Goal: Transaction & Acquisition: Purchase product/service

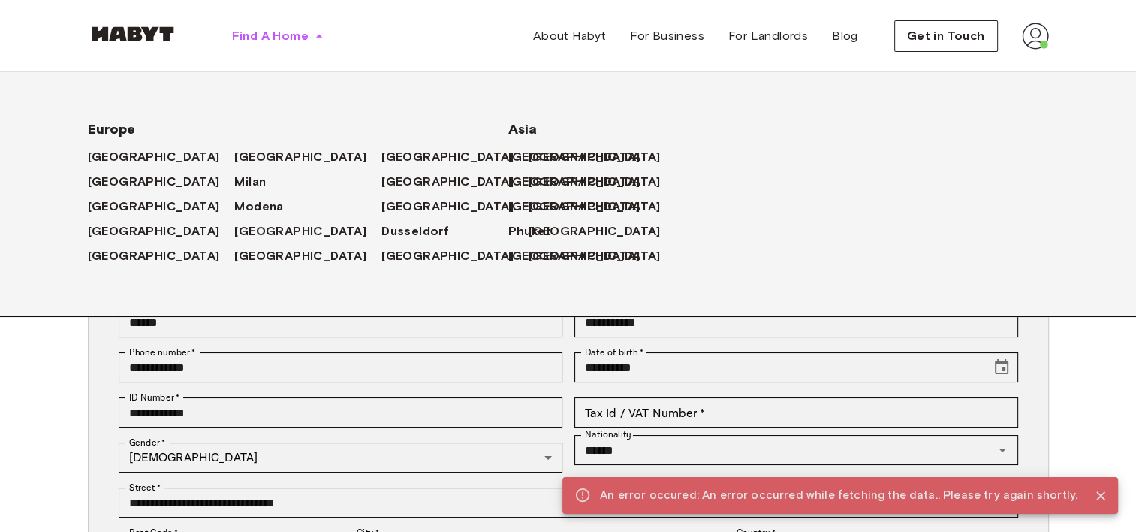
click at [297, 37] on span "Find A Home" at bounding box center [270, 36] width 77 height 18
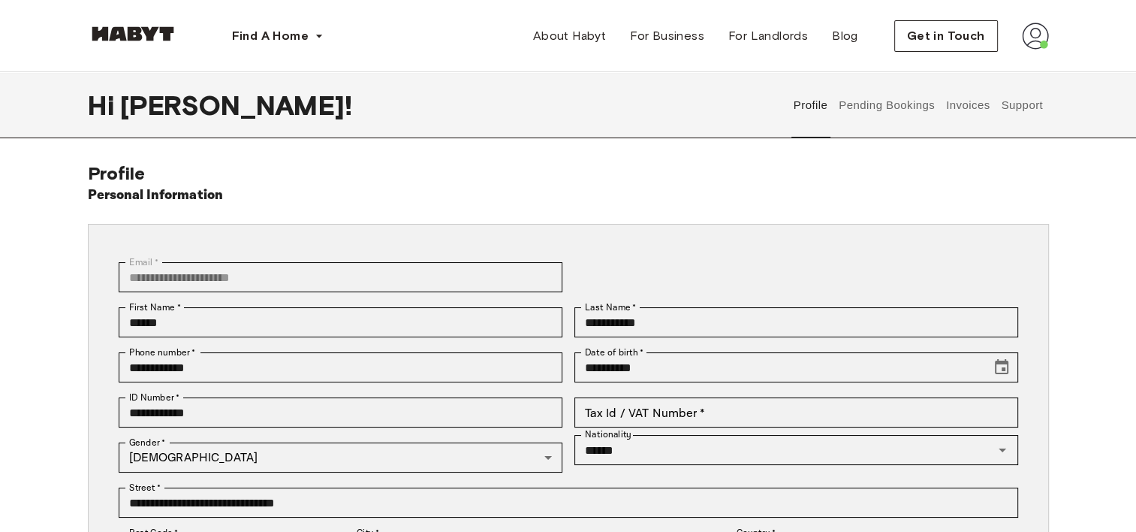
click at [149, 47] on div at bounding box center [133, 36] width 90 height 50
click at [138, 35] on img at bounding box center [133, 33] width 90 height 15
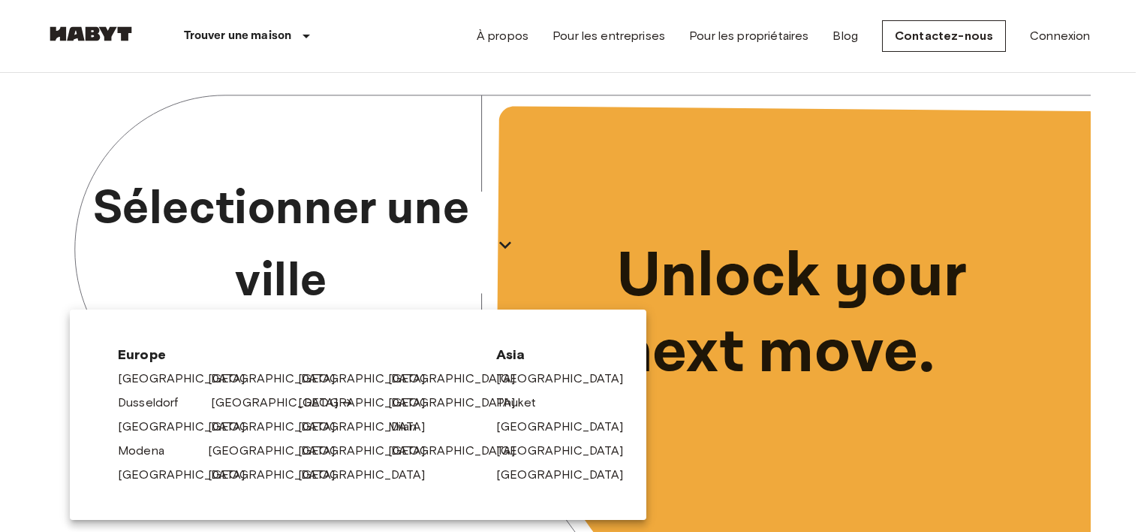
click at [232, 398] on link "[GEOGRAPHIC_DATA]" at bounding box center [282, 402] width 143 height 18
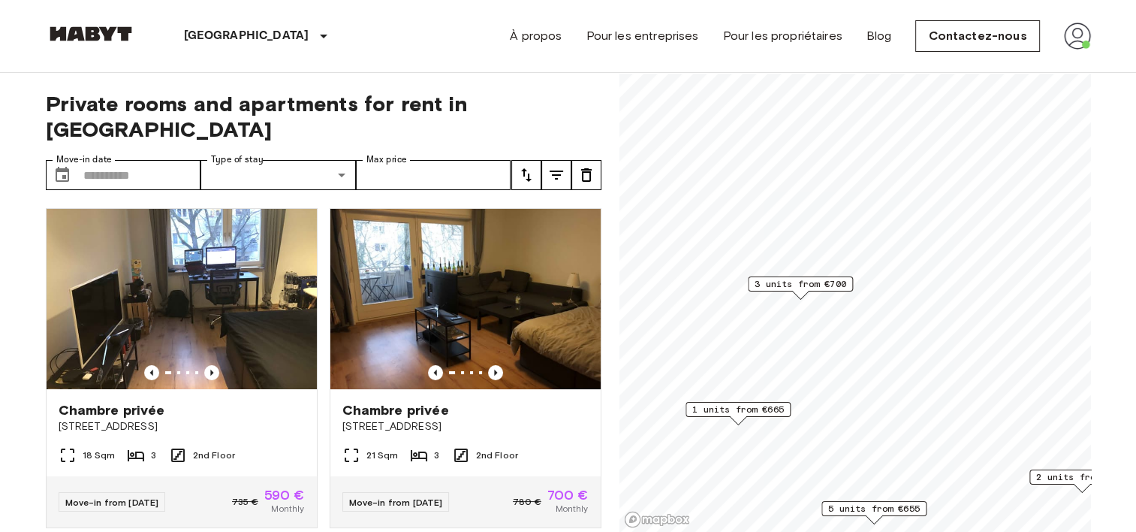
click at [808, 285] on span "3 units from €700" at bounding box center [800, 284] width 92 height 14
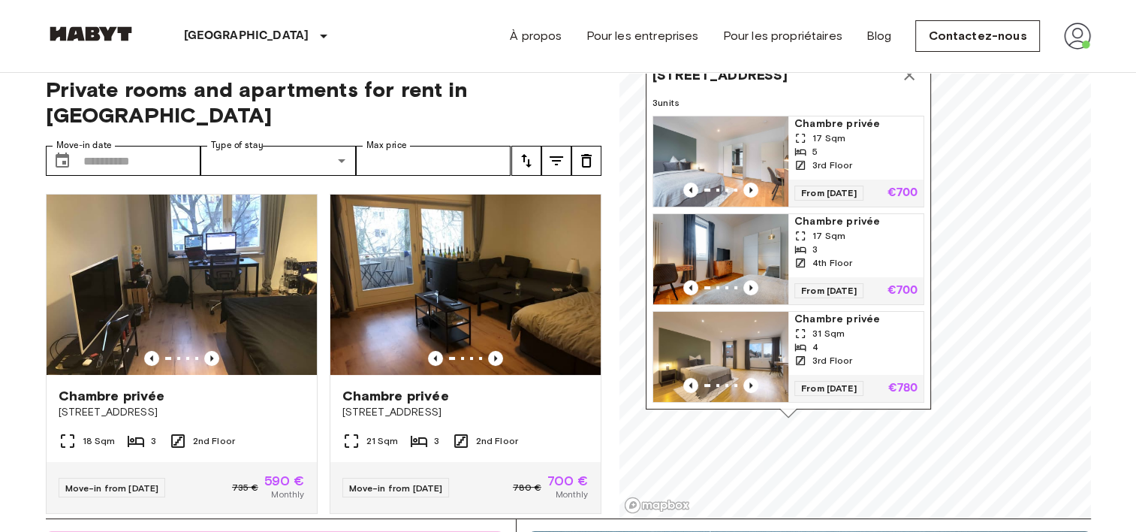
scroll to position [11, 0]
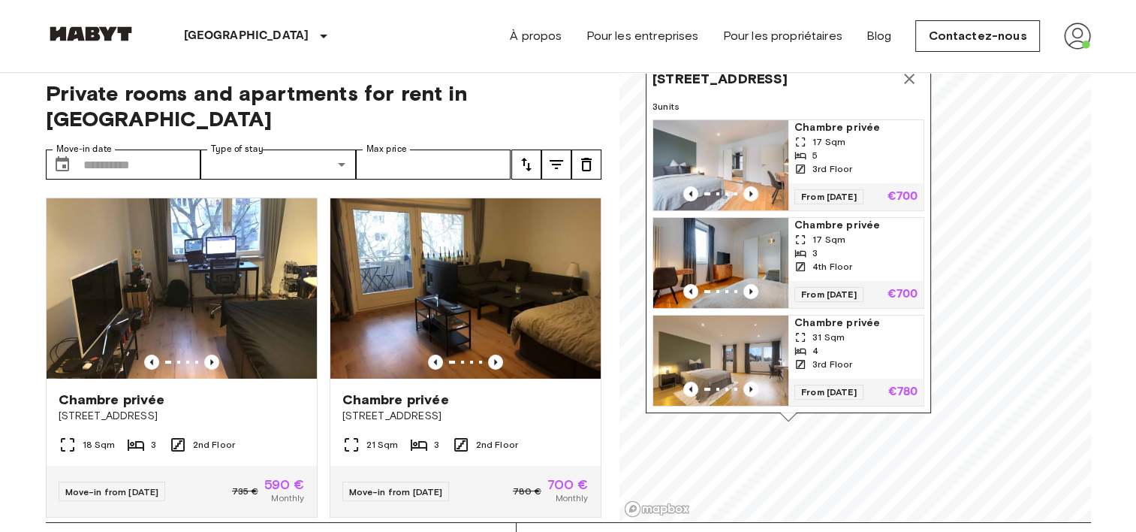
click at [851, 330] on div "31 Sqm" at bounding box center [855, 337] width 123 height 14
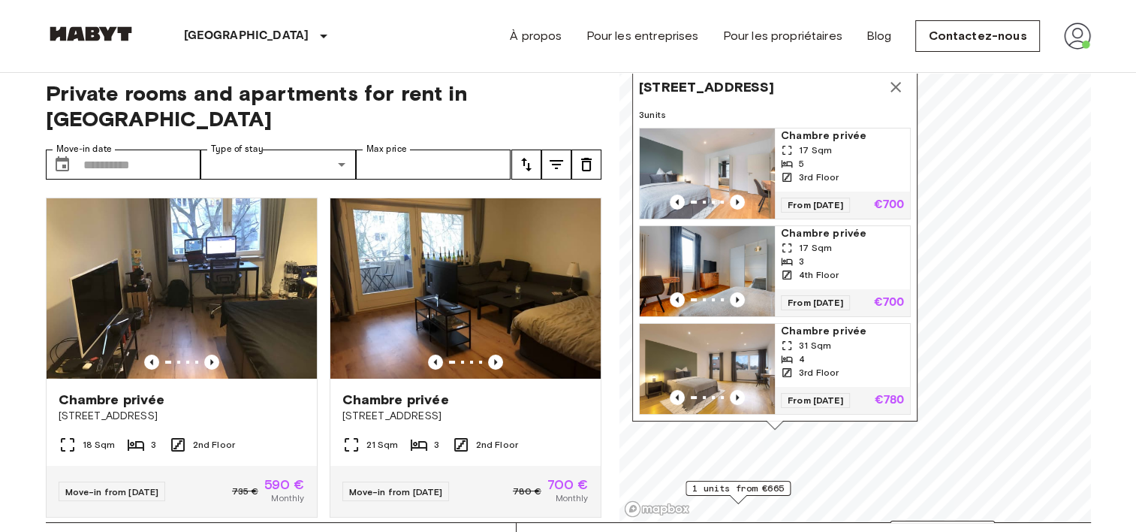
click at [899, 79] on icon "Map marker" at bounding box center [896, 87] width 18 height 18
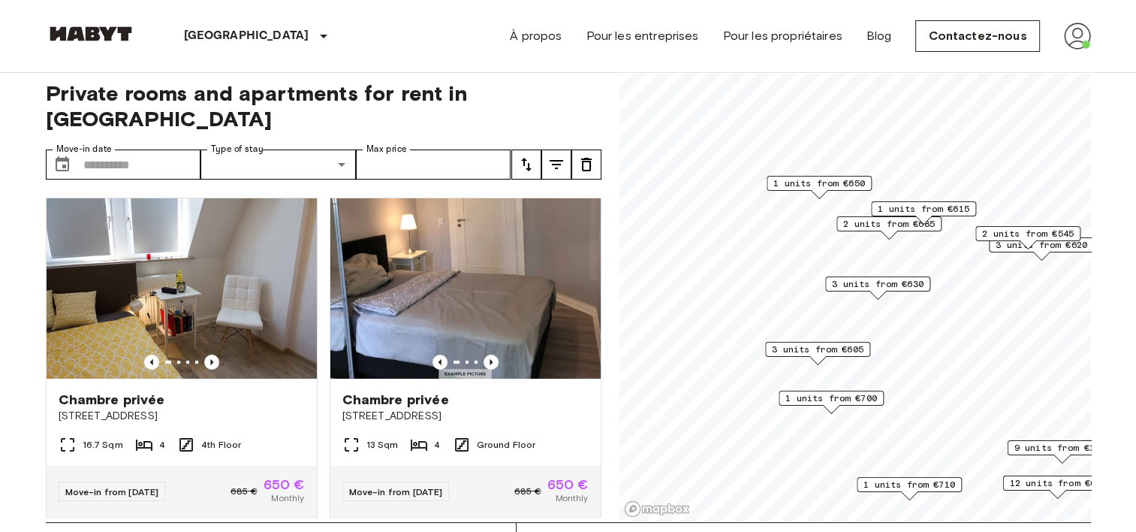
click at [814, 354] on span "3 units from €605" at bounding box center [818, 349] width 92 height 14
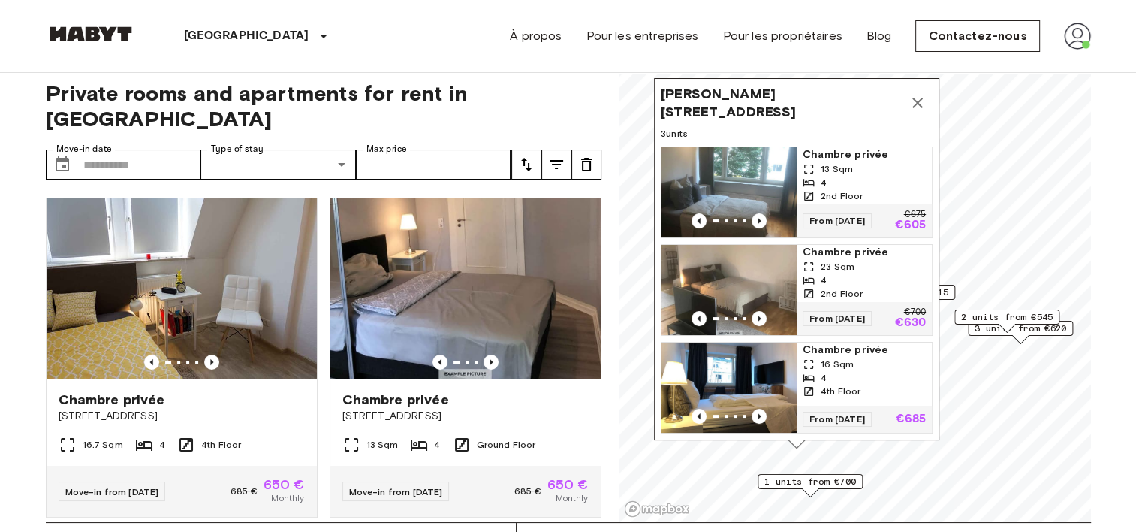
scroll to position [8, 0]
click at [817, 489] on div "Map marker" at bounding box center [810, 492] width 17 height 8
click at [827, 480] on span "1 units from €700" at bounding box center [810, 481] width 92 height 14
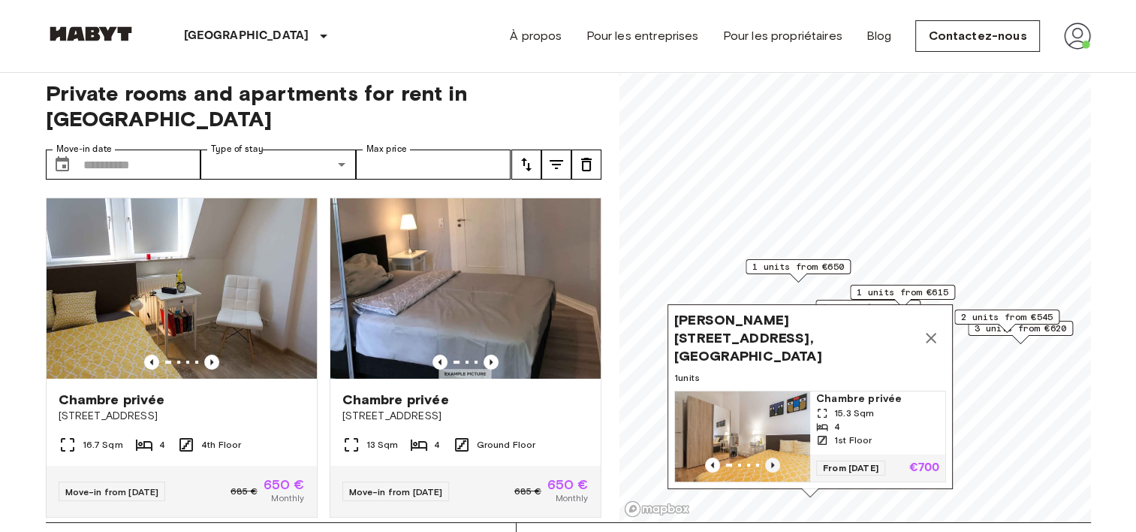
click at [773, 457] on icon "Previous image" at bounding box center [772, 464] width 15 height 15
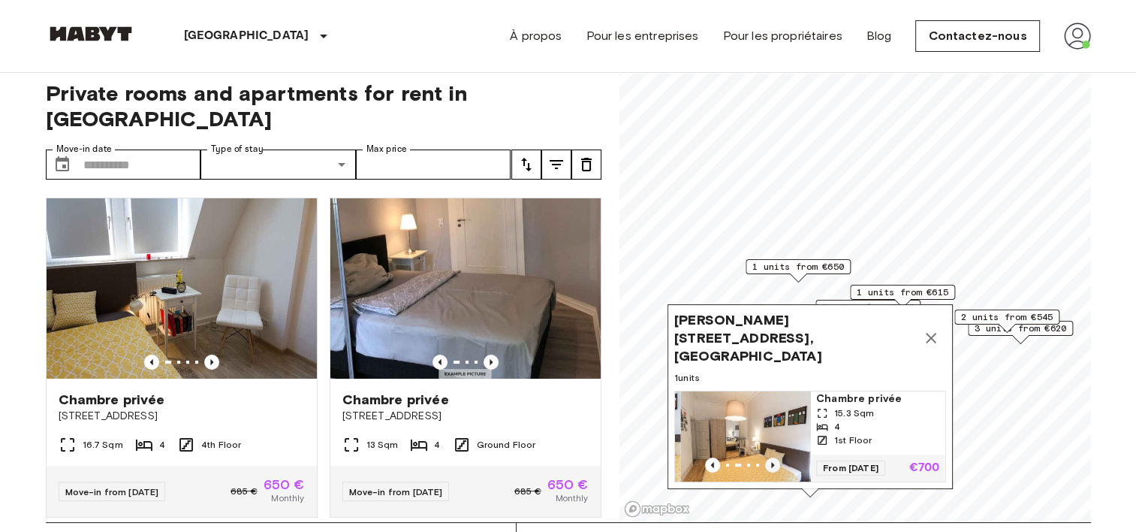
click at [772, 457] on icon "Previous image" at bounding box center [772, 464] width 15 height 15
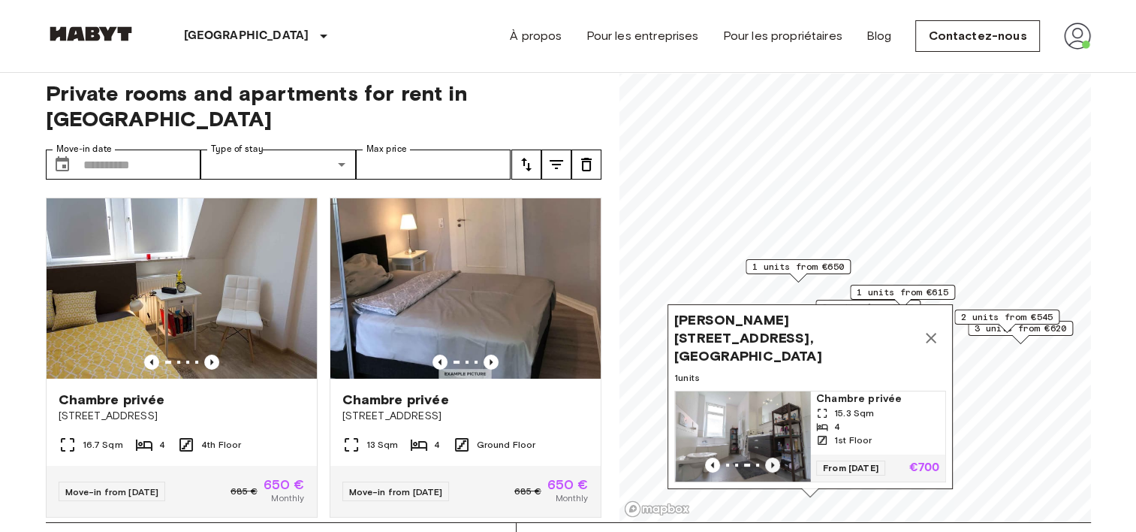
click at [772, 457] on icon "Previous image" at bounding box center [772, 464] width 15 height 15
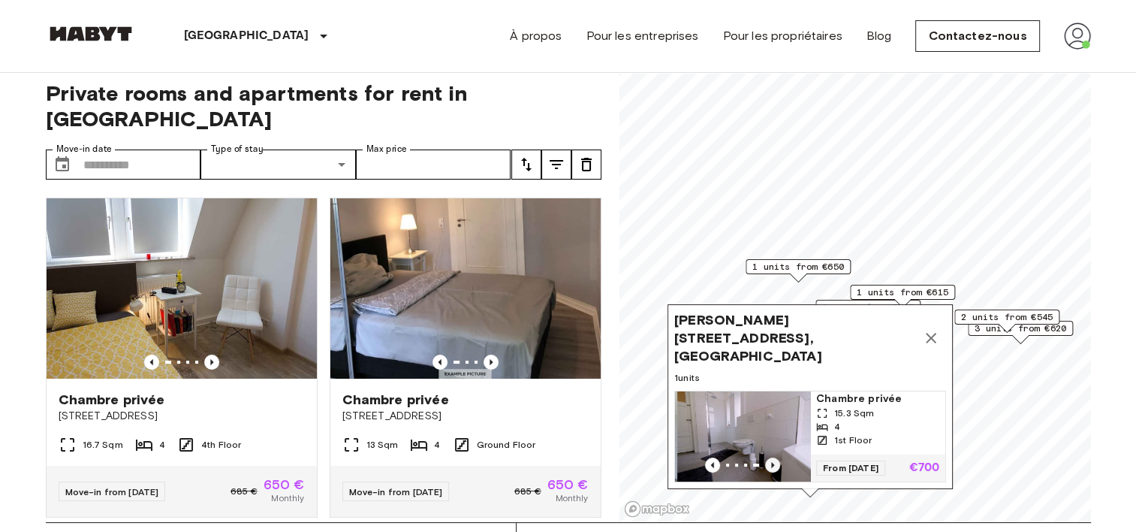
click at [772, 457] on icon "Previous image" at bounding box center [772, 464] width 15 height 15
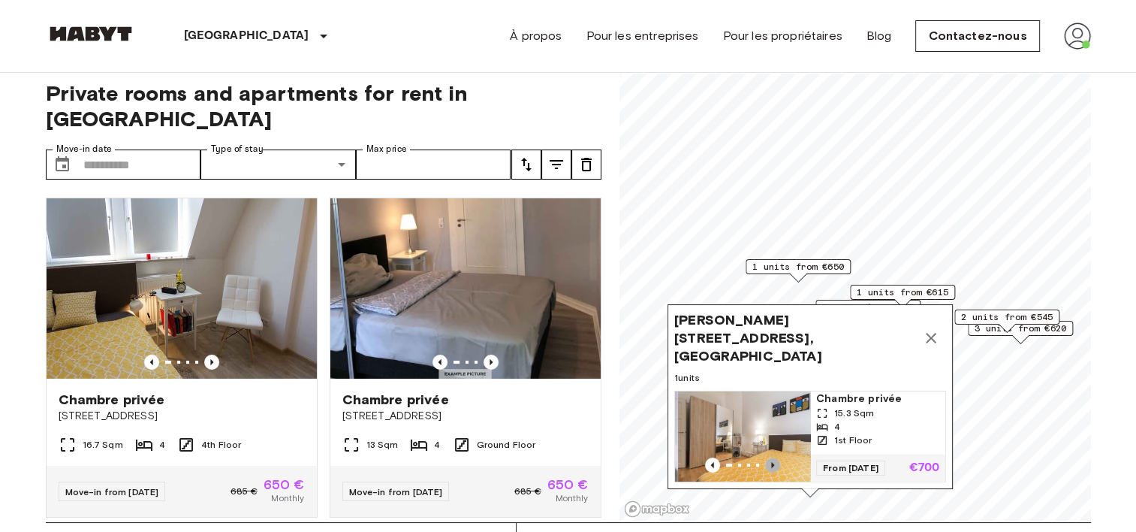
click at [772, 457] on icon "Previous image" at bounding box center [772, 464] width 15 height 15
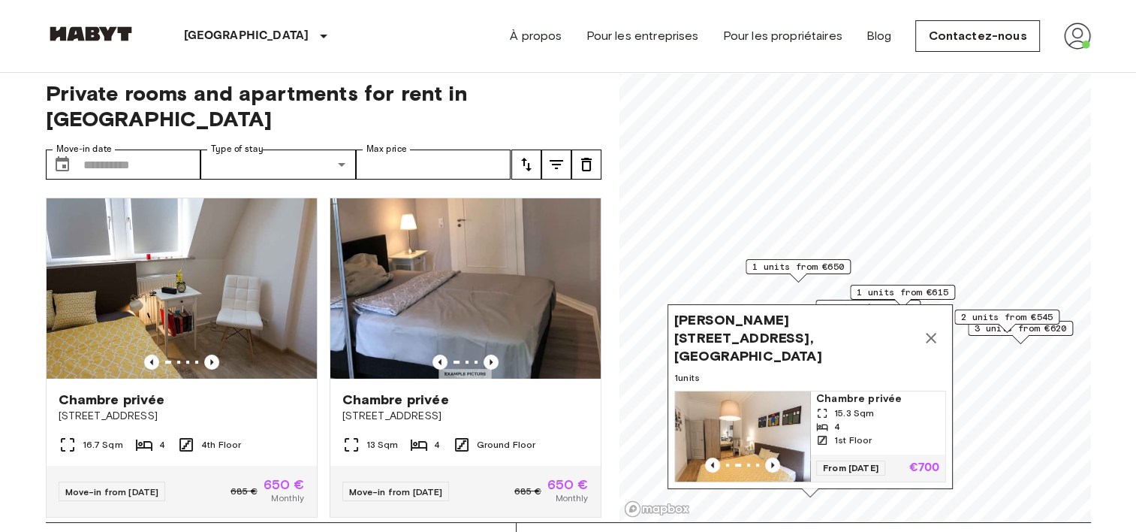
click at [835, 391] on span "Chambre privée" at bounding box center [877, 398] width 123 height 15
click at [928, 333] on icon "Map marker" at bounding box center [931, 338] width 18 height 18
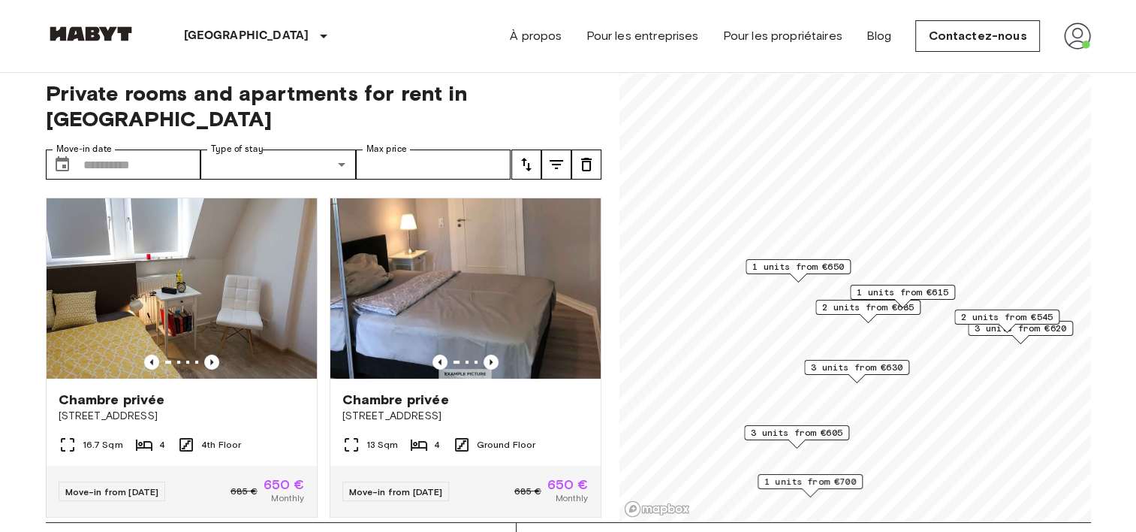
click at [778, 427] on span "3 units from €605" at bounding box center [797, 433] width 92 height 14
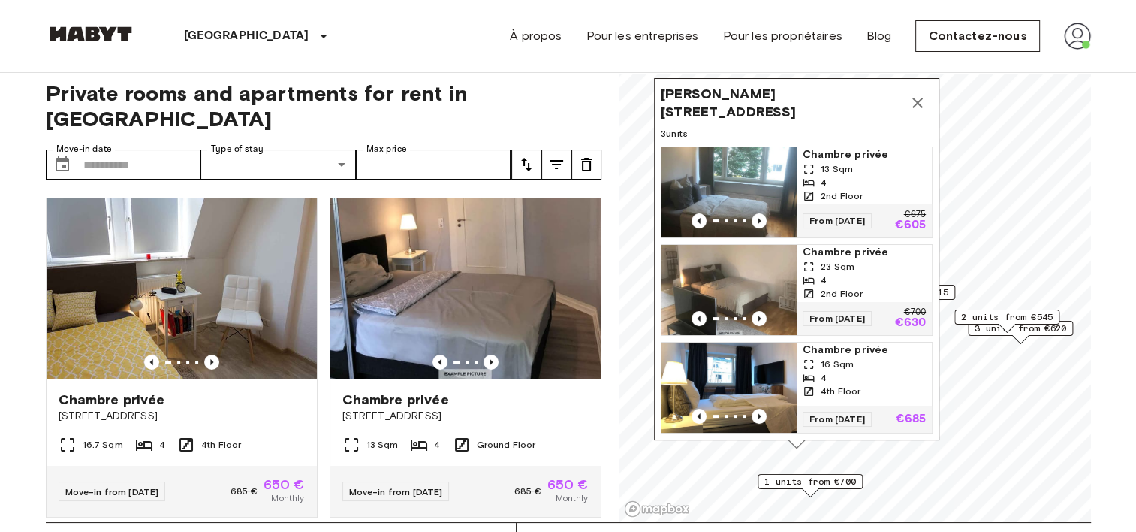
click at [837, 378] on div "4" at bounding box center [864, 378] width 123 height 14
click at [841, 477] on span "1 units from €700" at bounding box center [810, 481] width 92 height 14
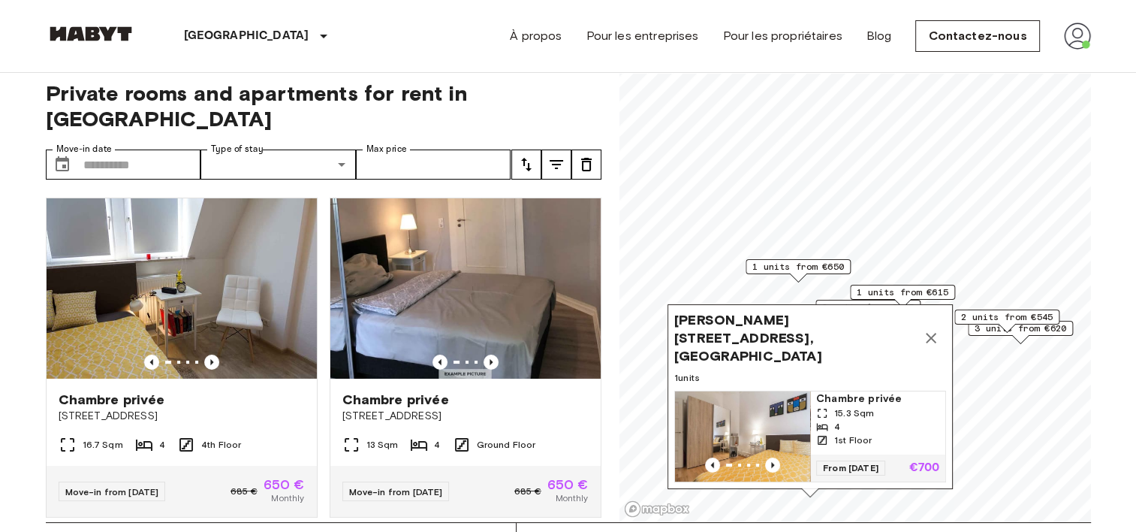
click at [929, 329] on icon "Map marker" at bounding box center [931, 338] width 18 height 18
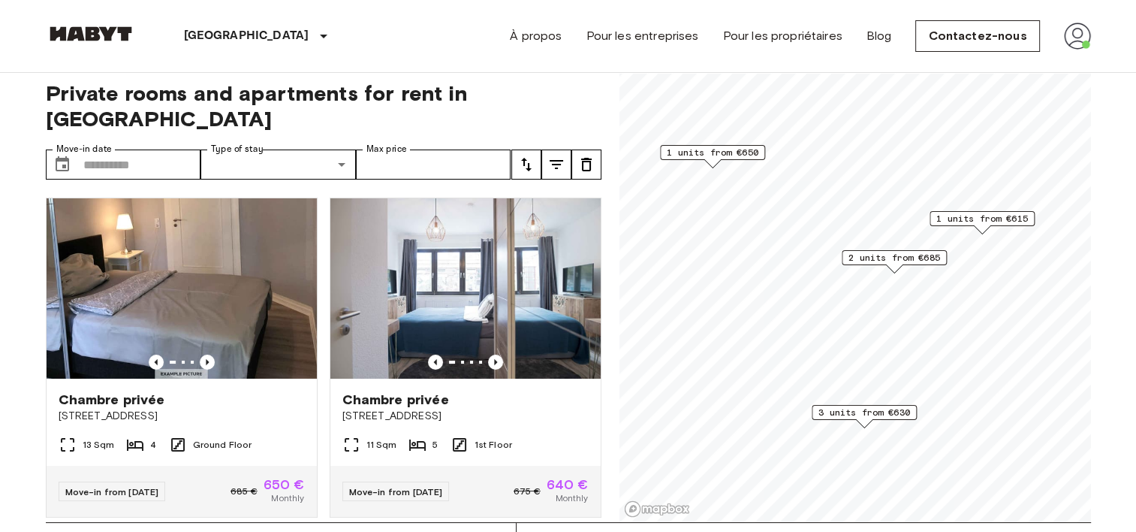
click at [898, 253] on span "2 units from €685" at bounding box center [894, 258] width 92 height 14
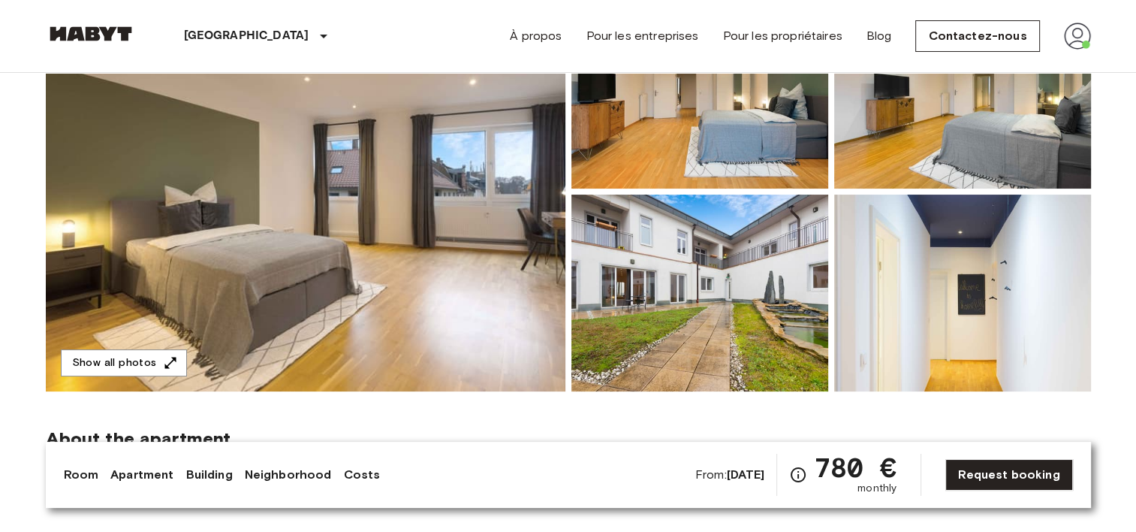
scroll to position [171, 0]
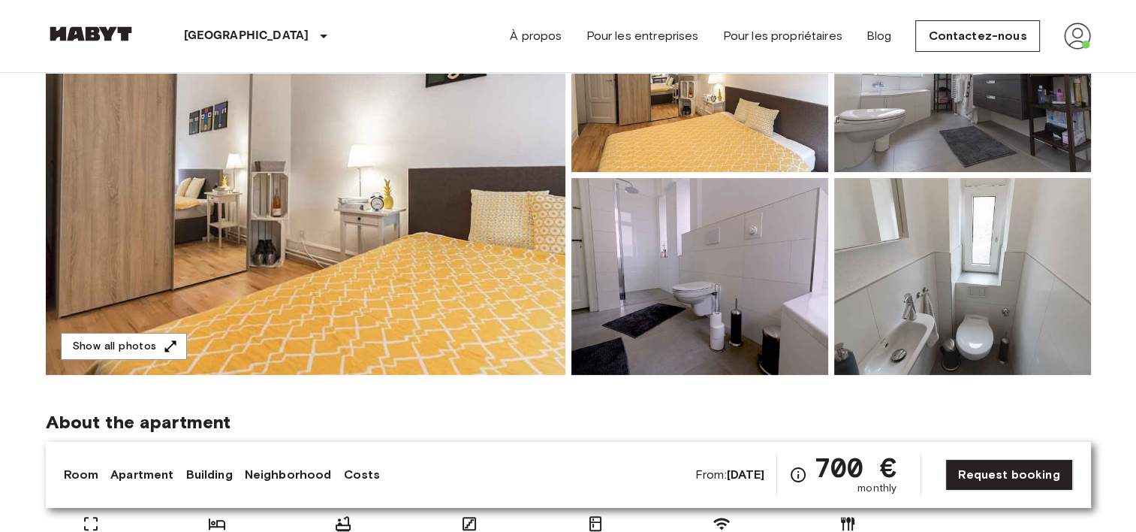
scroll to position [215, 0]
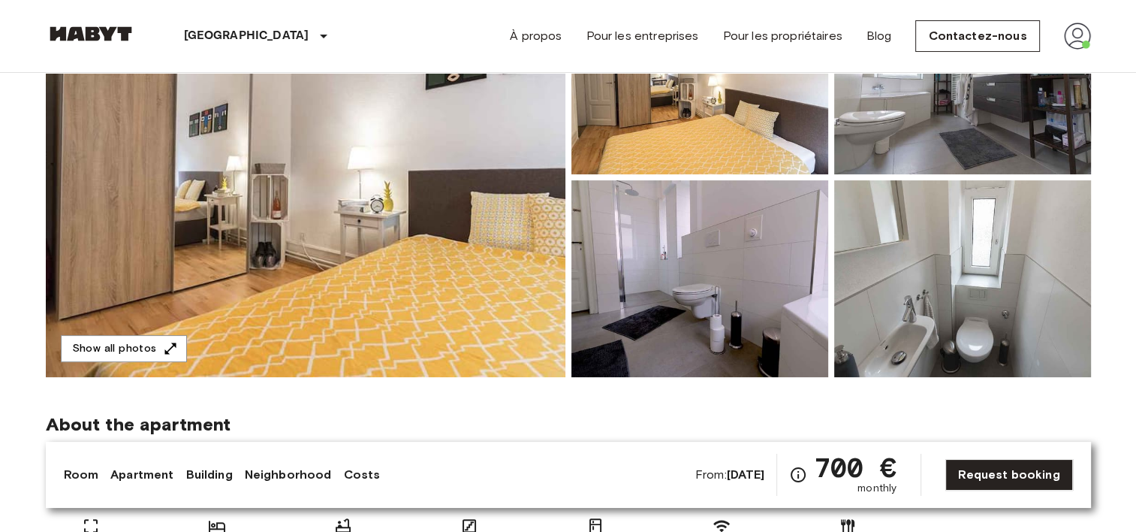
click at [673, 297] on img at bounding box center [699, 278] width 257 height 197
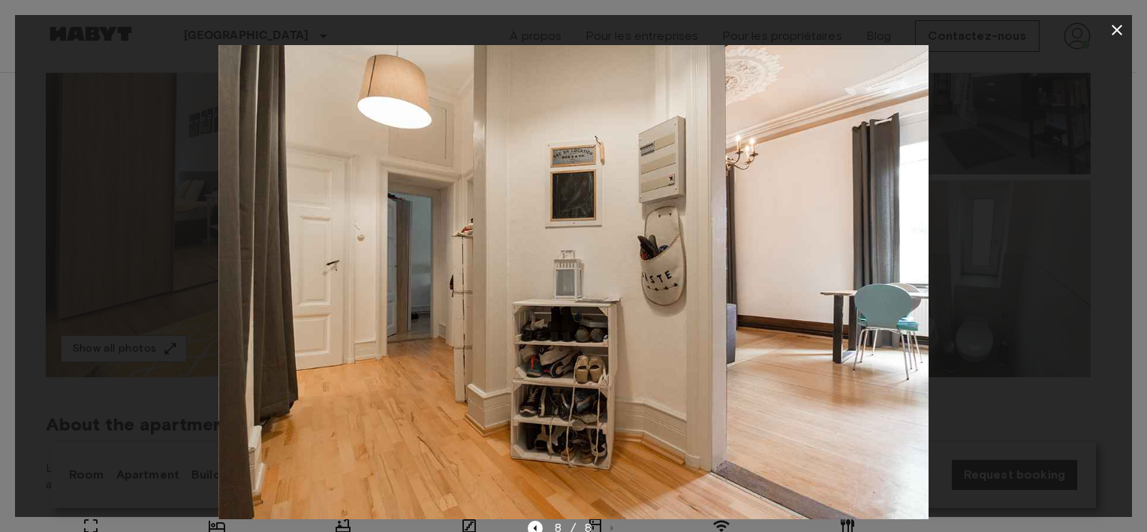
click at [1113, 27] on icon "button" at bounding box center [1117, 30] width 11 height 11
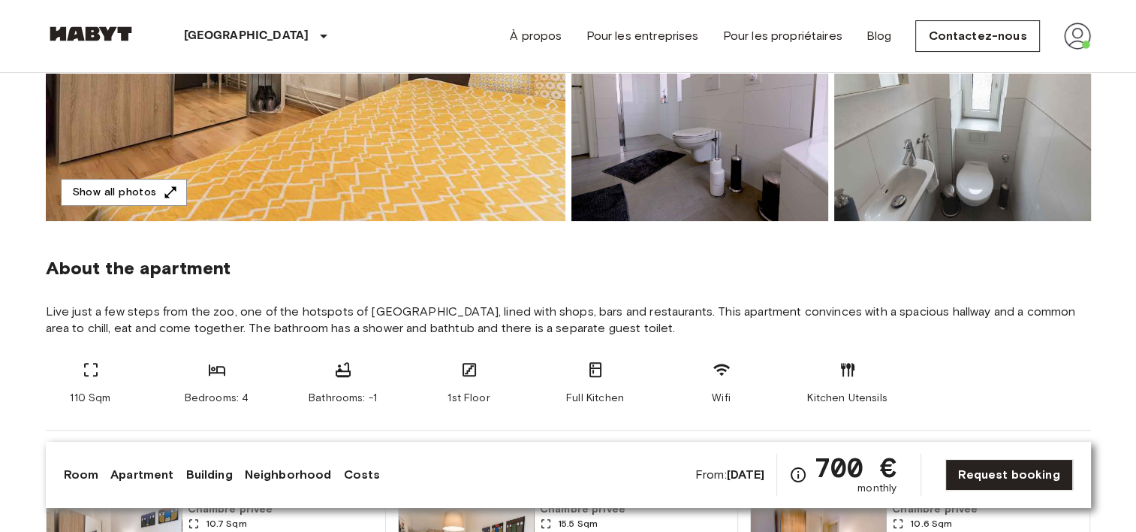
scroll to position [173, 0]
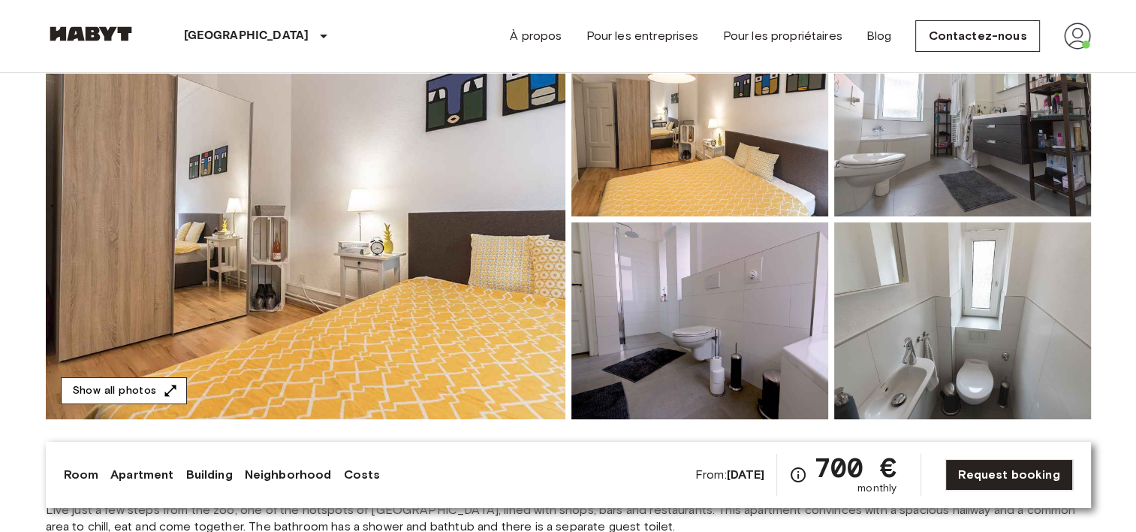
click at [139, 391] on button "Show all photos" at bounding box center [124, 391] width 126 height 28
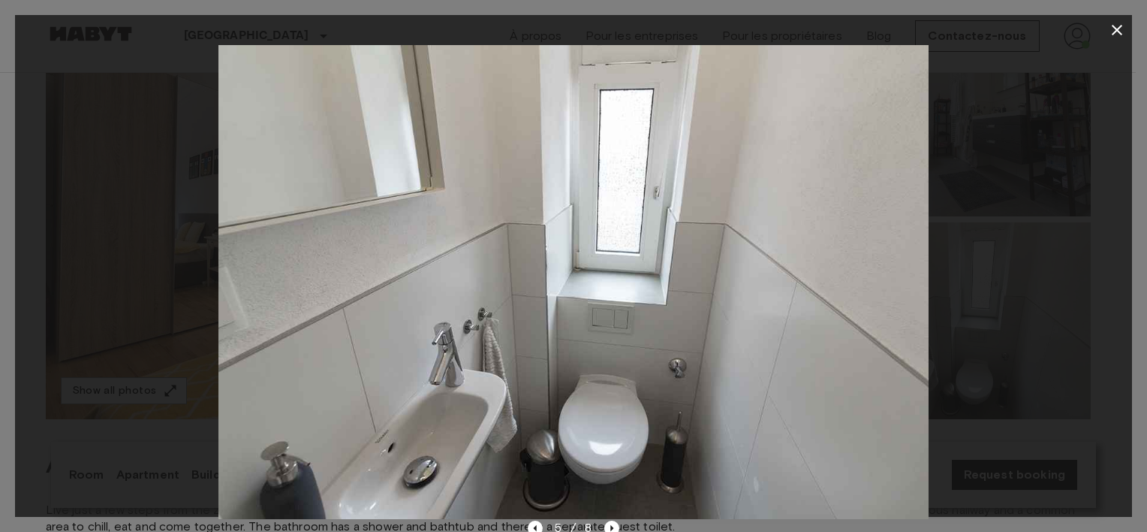
click at [1113, 27] on icon "button" at bounding box center [1117, 30] width 18 height 18
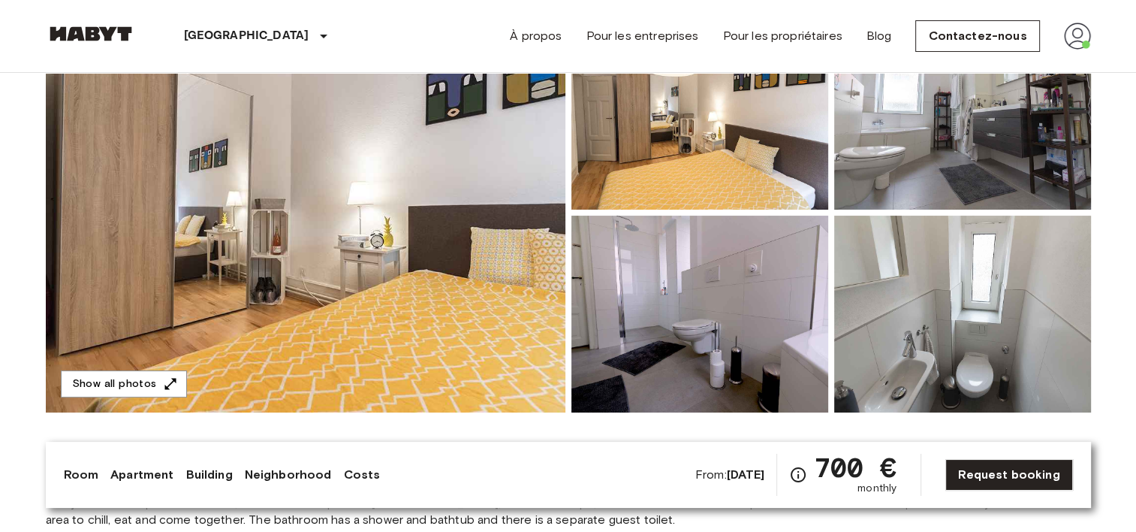
scroll to position [183, 0]
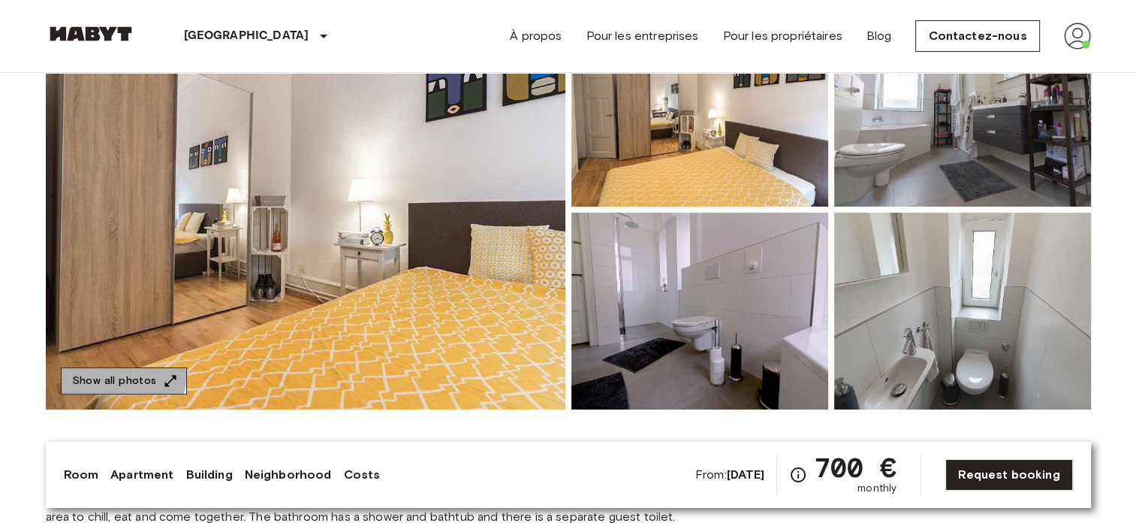
click at [112, 375] on button "Show all photos" at bounding box center [124, 381] width 126 height 28
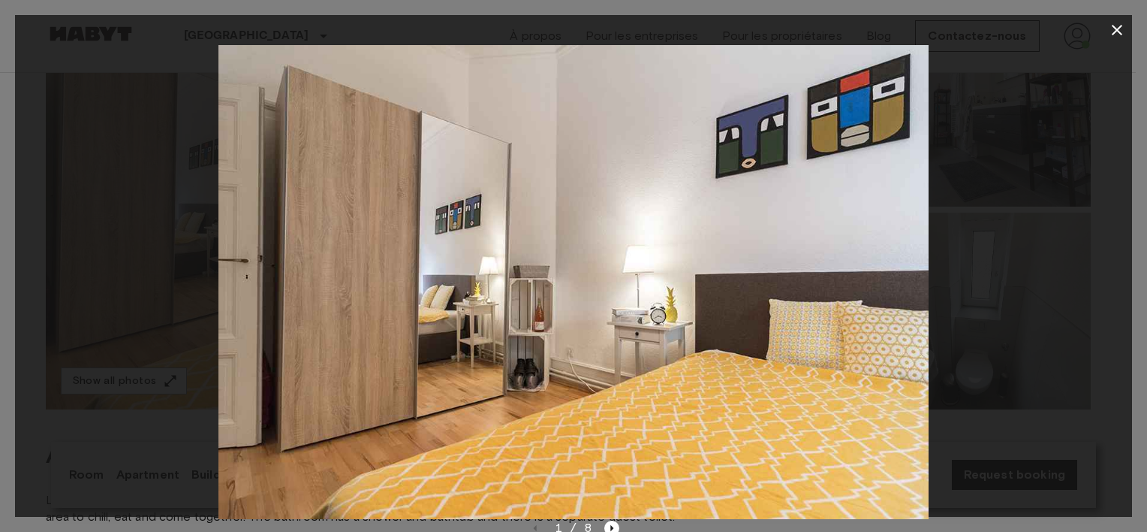
click at [111, 418] on div at bounding box center [573, 282] width 1117 height 474
click at [1123, 33] on icon "button" at bounding box center [1117, 30] width 18 height 18
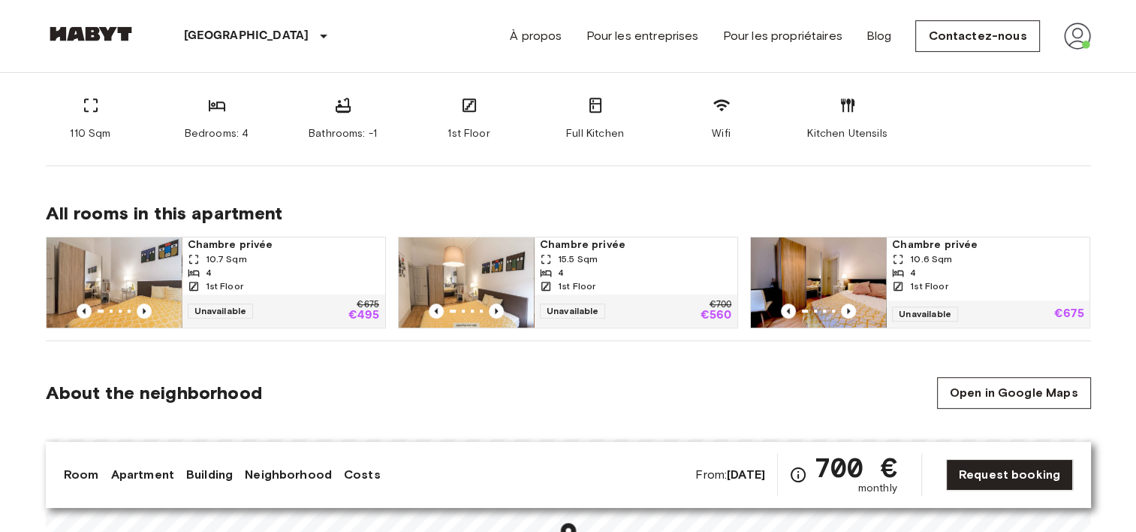
scroll to position [634, 0]
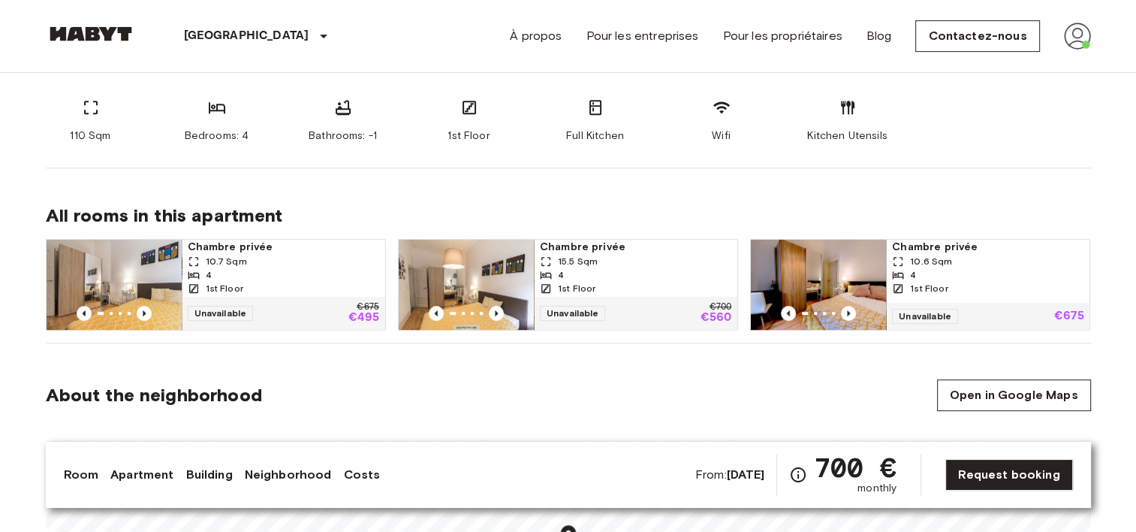
click at [595, 245] on span "Chambre privée" at bounding box center [635, 246] width 191 height 15
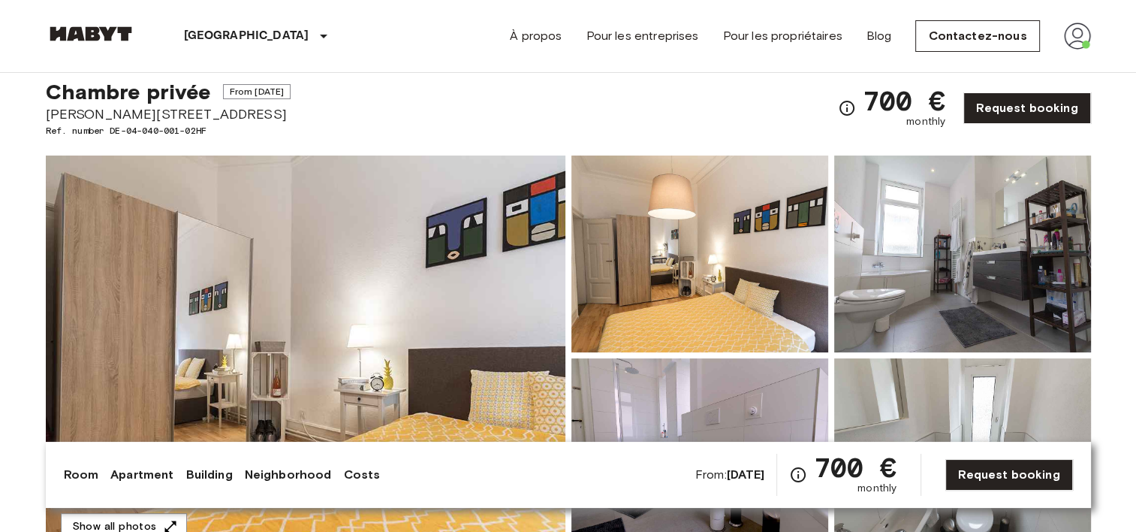
scroll to position [152, 0]
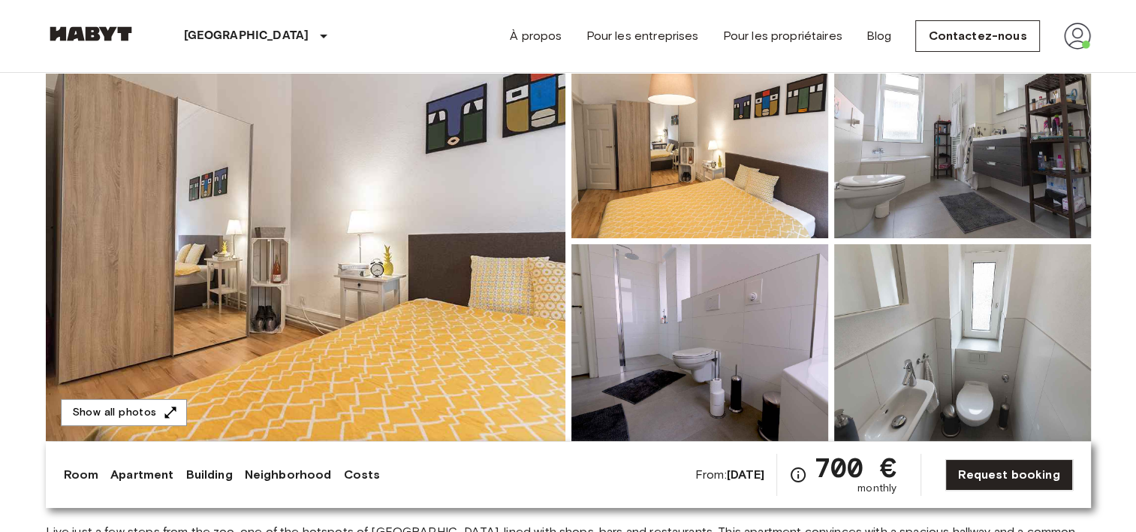
click at [447, 285] on img at bounding box center [306, 240] width 520 height 399
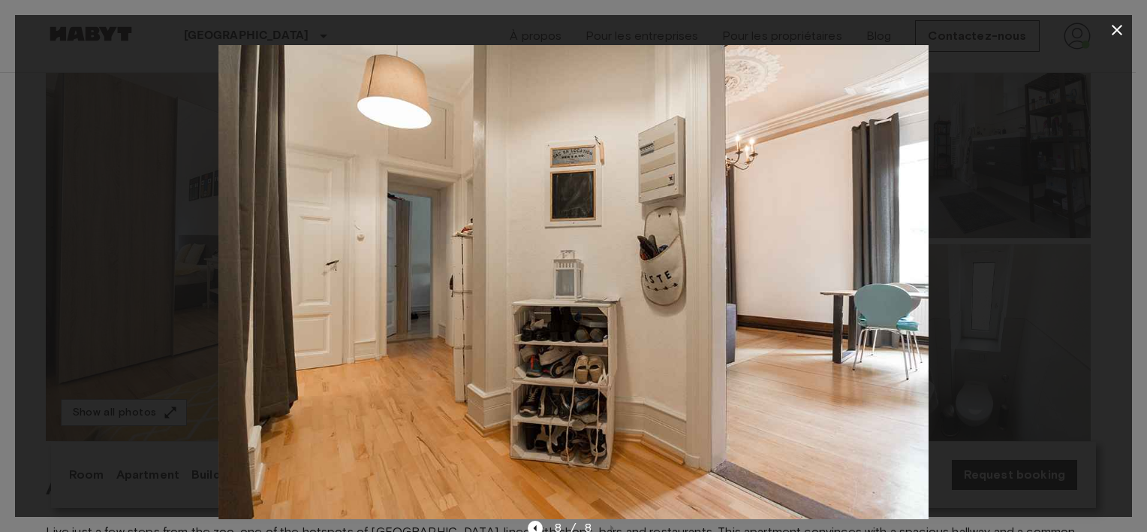
click at [1109, 28] on icon "button" at bounding box center [1117, 30] width 18 height 18
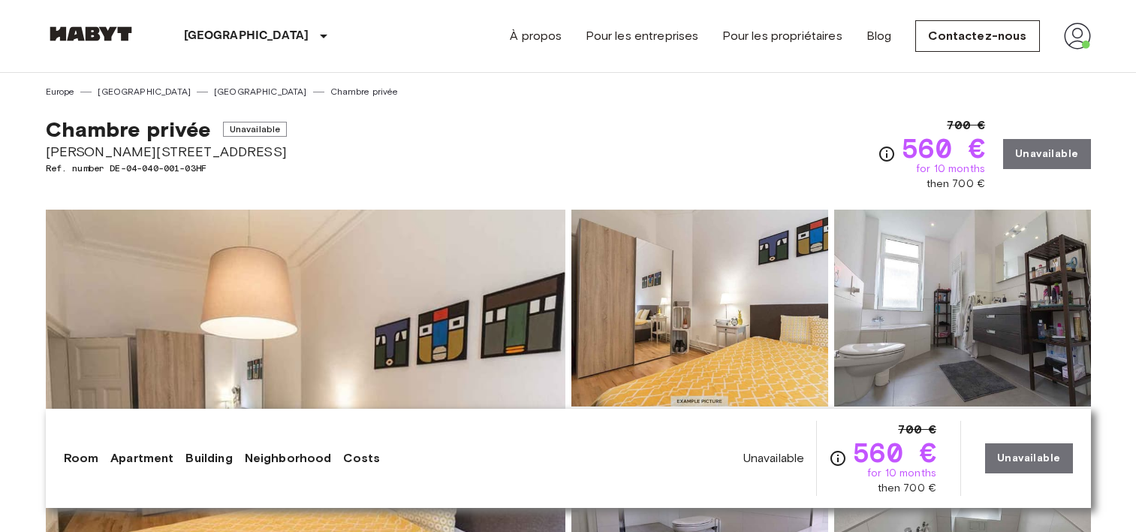
click at [411, 273] on img at bounding box center [306, 408] width 520 height 399
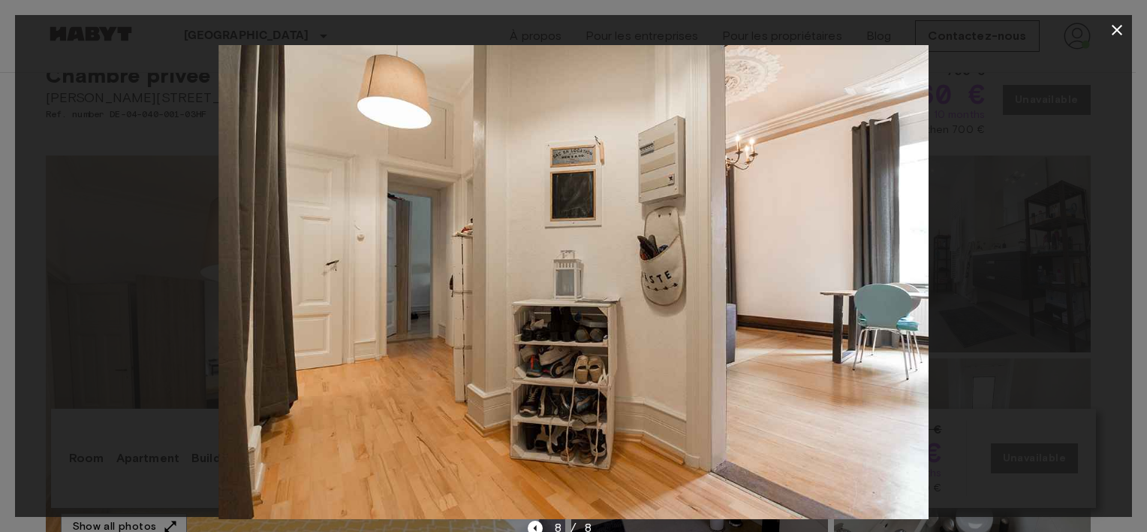
click at [1114, 35] on icon "button" at bounding box center [1117, 30] width 18 height 18
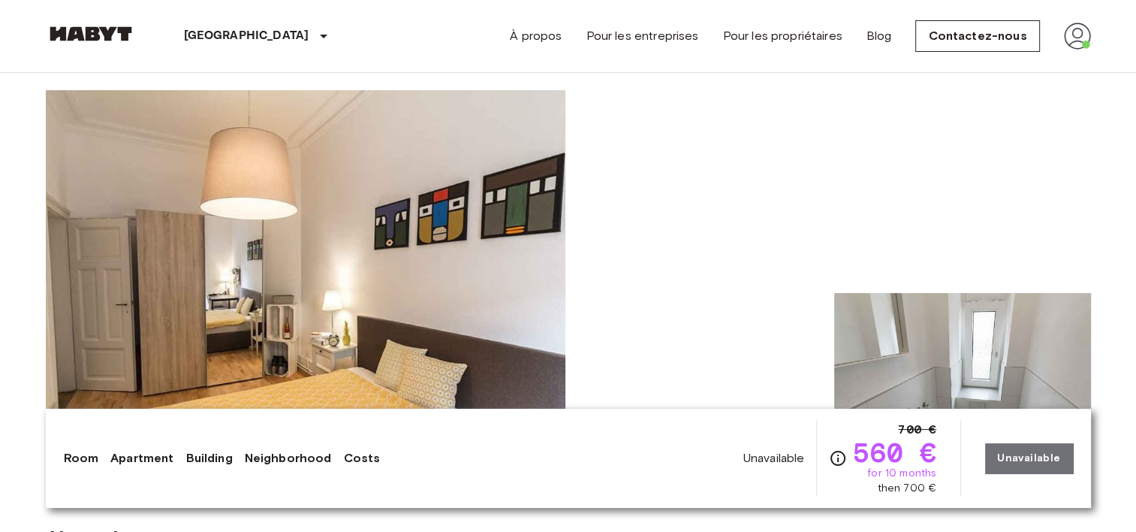
scroll to position [90, 0]
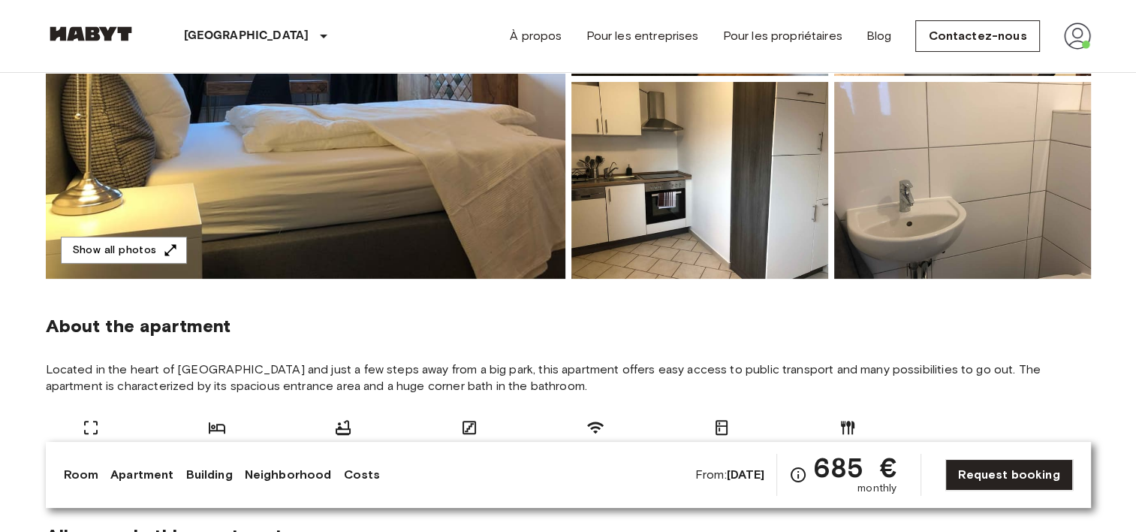
scroll to position [312, 0]
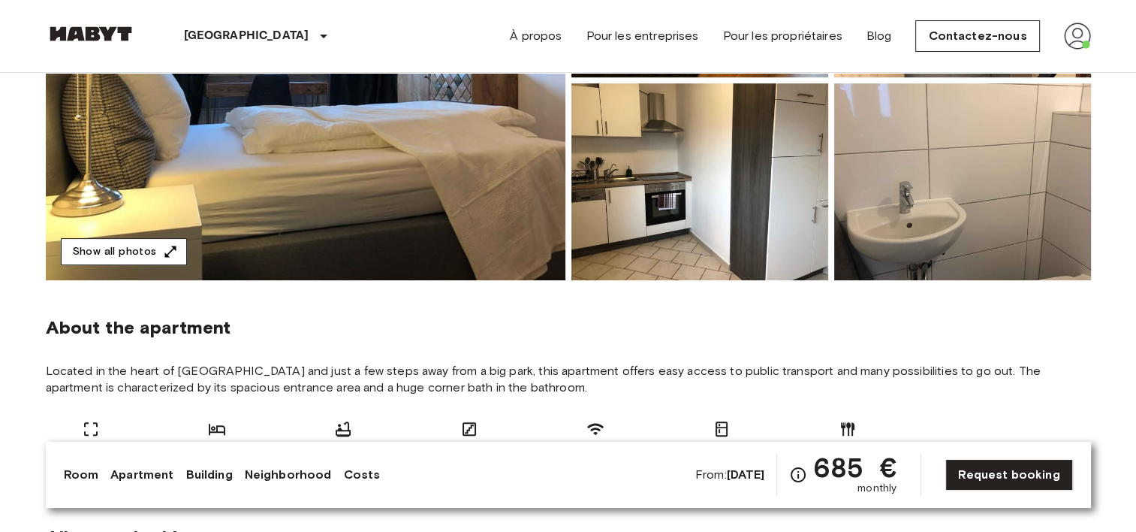
click at [79, 249] on button "Show all photos" at bounding box center [124, 252] width 126 height 28
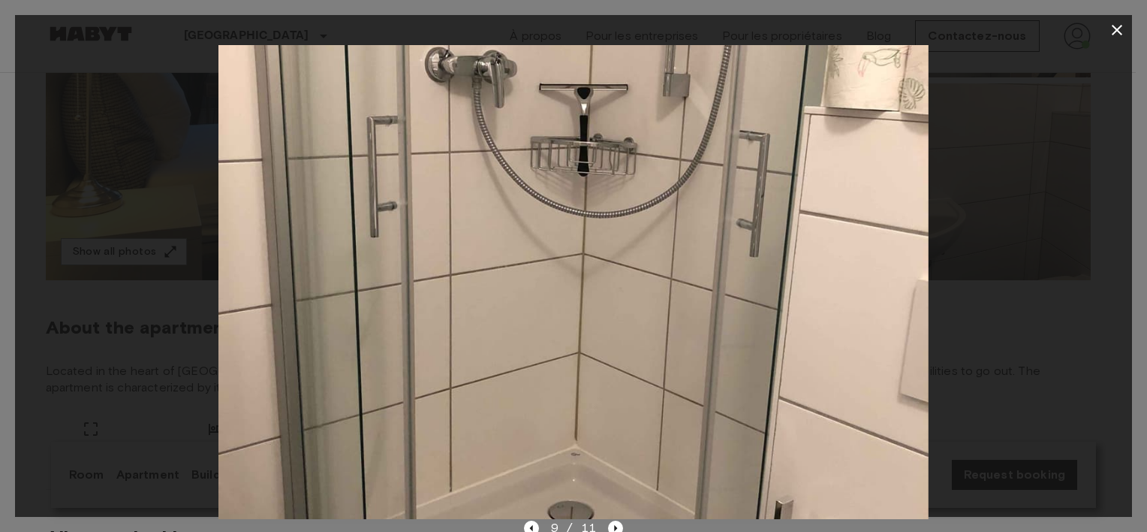
click at [100, 287] on div at bounding box center [573, 282] width 1117 height 474
click at [1116, 32] on icon "button" at bounding box center [1117, 30] width 18 height 18
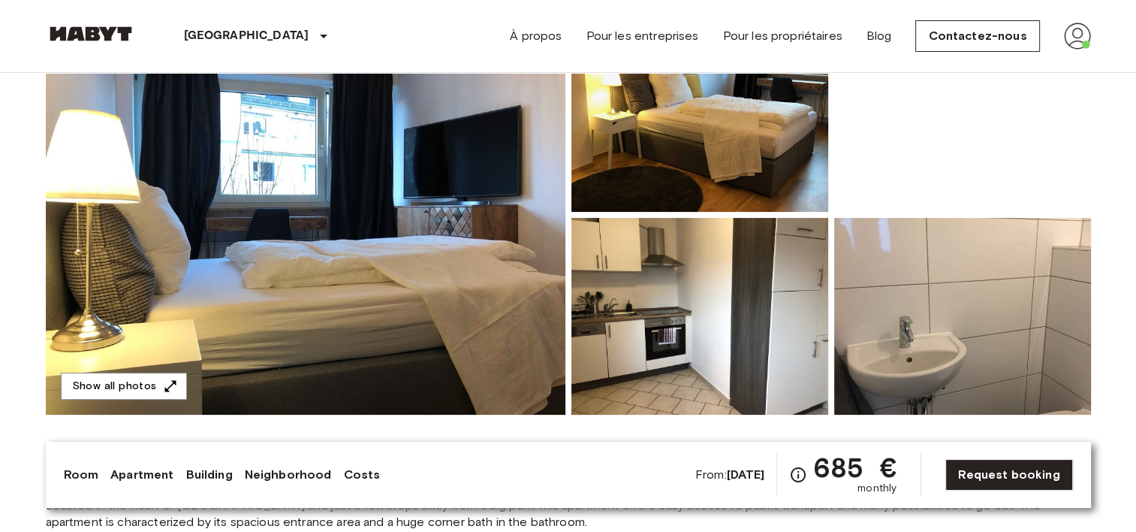
scroll to position [176, 0]
